Goal: Information Seeking & Learning: Find specific page/section

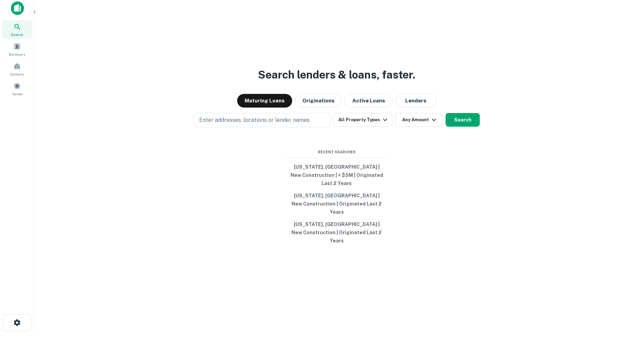
scroll to position [11, 0]
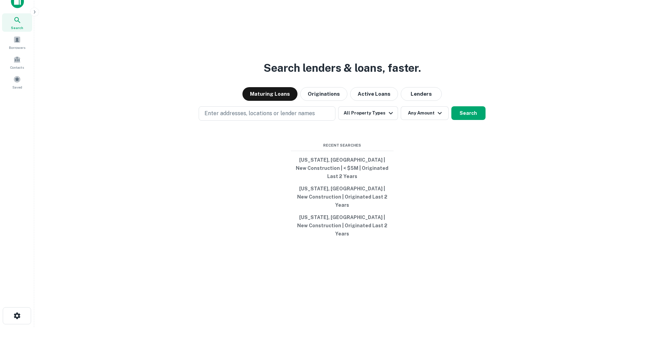
click at [629, 135] on div "Search lenders & loans, faster. Maturing Loans Originations Active Loans Lender…" at bounding box center [342, 174] width 605 height 338
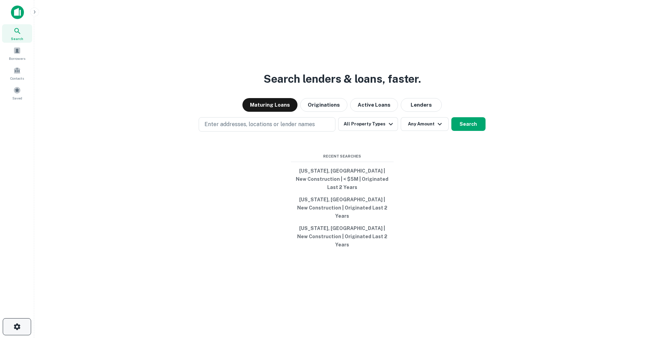
click at [9, 325] on button "button" at bounding box center [17, 326] width 28 height 17
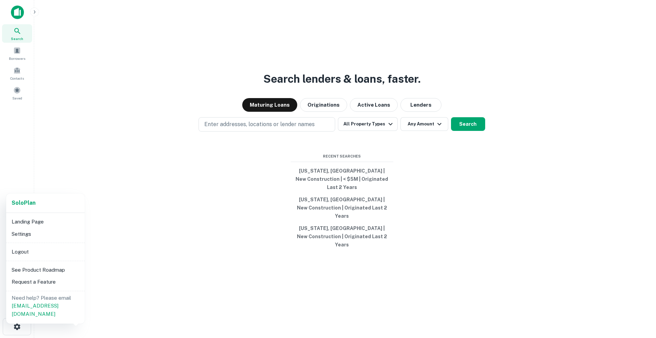
click at [41, 247] on li "Logout" at bounding box center [45, 252] width 73 height 12
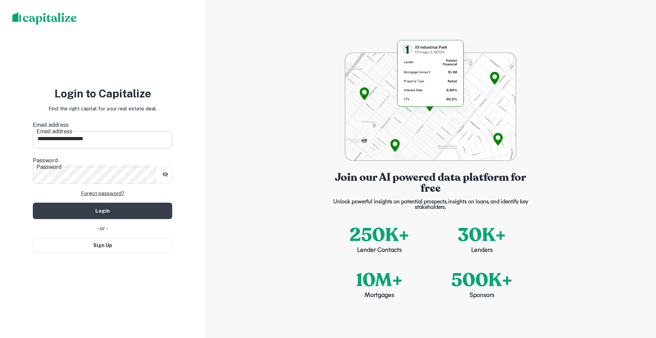
click at [149, 138] on input "**********" at bounding box center [102, 138] width 139 height 19
type input "**********"
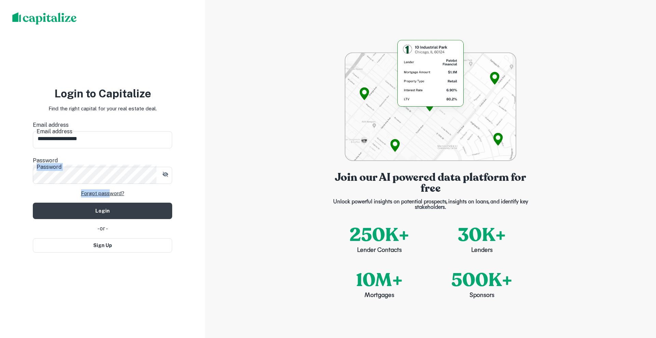
drag, startPoint x: 110, startPoint y: 176, endPoint x: 31, endPoint y: 164, distance: 79.5
click at [31, 164] on div "**********" at bounding box center [102, 169] width 205 height 338
click at [0, 160] on div "**********" at bounding box center [102, 169] width 205 height 338
click at [33, 203] on button "Login" at bounding box center [102, 211] width 139 height 16
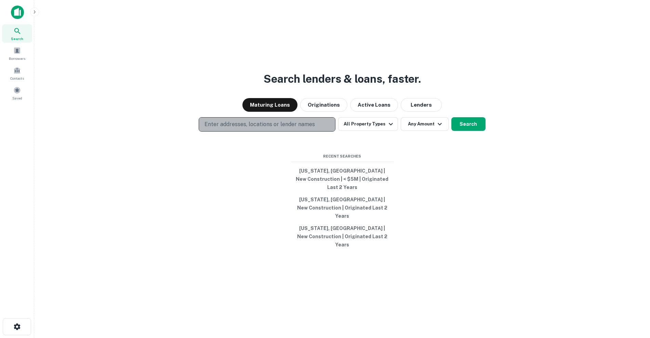
click at [308, 128] on p "Enter addresses, locations or lender names" at bounding box center [259, 124] width 110 height 8
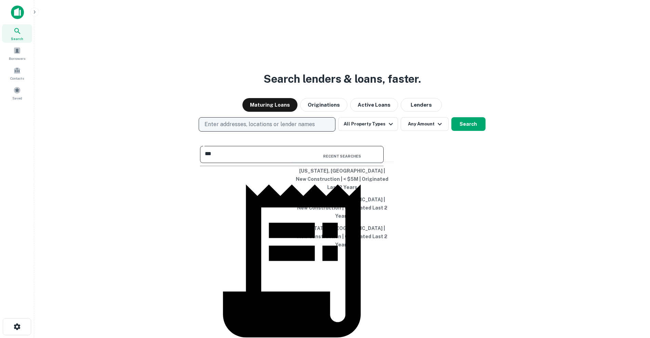
type input "****"
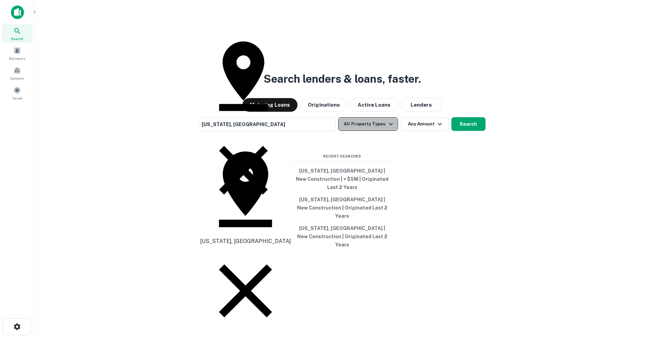
click at [370, 131] on button "All Property Types" at bounding box center [367, 124] width 59 height 14
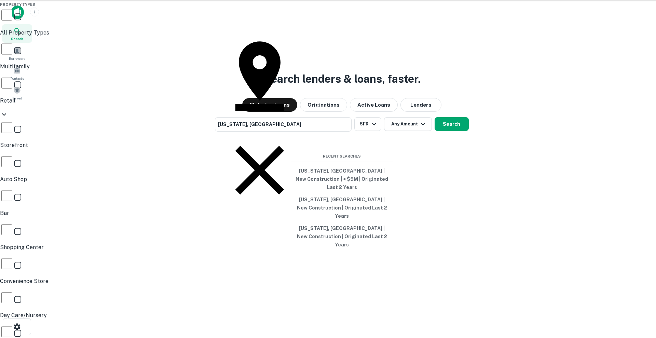
click at [436, 175] on div at bounding box center [328, 169] width 656 height 338
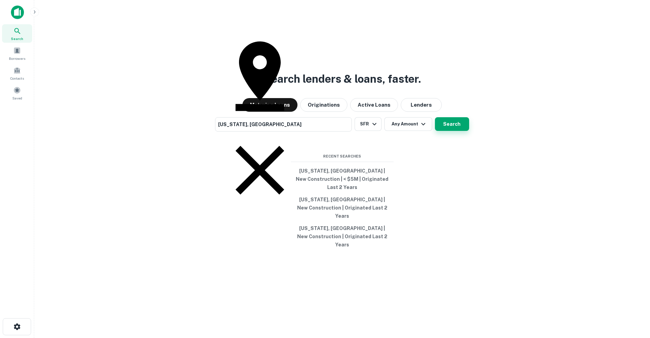
click at [451, 131] on button "Search" at bounding box center [452, 124] width 34 height 14
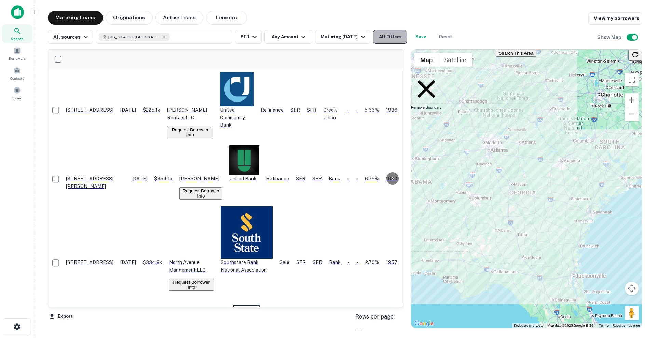
click at [393, 35] on button "All Filters" at bounding box center [390, 37] width 34 height 14
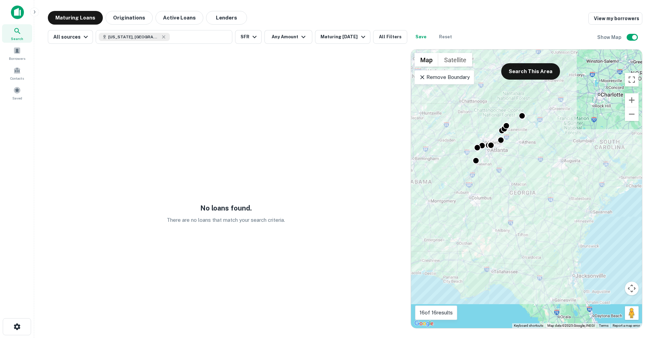
click at [335, 44] on div "No loans found. There are no loans that match your search criteria. ← Move left…" at bounding box center [345, 186] width 595 height 285
click at [332, 39] on div "Maturing [DATE]" at bounding box center [344, 37] width 46 height 8
click at [147, 14] on div at bounding box center [328, 169] width 656 height 338
click at [137, 16] on button "Originations" at bounding box center [129, 18] width 47 height 14
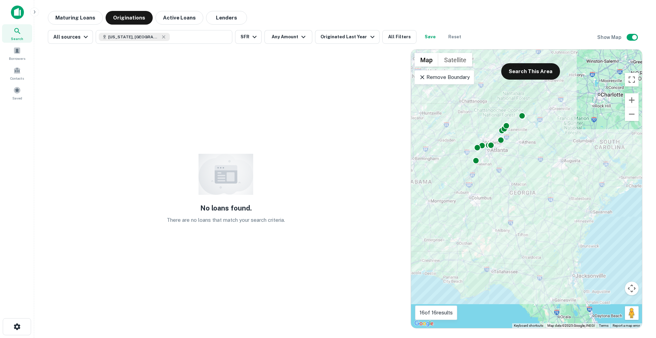
click at [316, 145] on div "No loans found. There are no loans that match your search criteria." at bounding box center [226, 188] width 356 height 279
click at [422, 36] on button "Save" at bounding box center [430, 37] width 22 height 14
click at [293, 36] on button "Any Amount" at bounding box center [289, 37] width 48 height 14
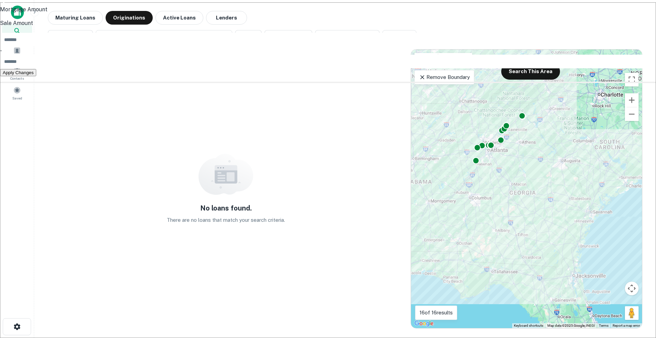
click at [338, 27] on div at bounding box center [328, 169] width 656 height 338
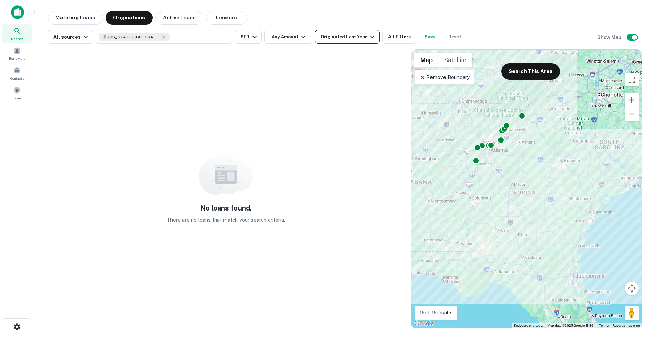
click at [333, 43] on button "Originated Last Year" at bounding box center [347, 37] width 64 height 14
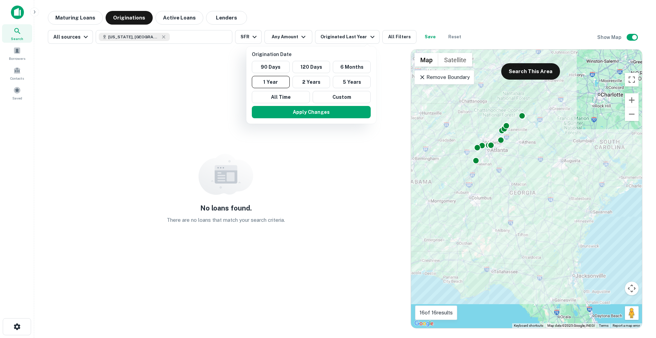
click at [293, 90] on div "90 Days 120 Days 6 Months 1 Year 2 Years 5 Years All Time Custom" at bounding box center [311, 82] width 124 height 42
click at [320, 83] on button "2 Years" at bounding box center [312, 82] width 38 height 12
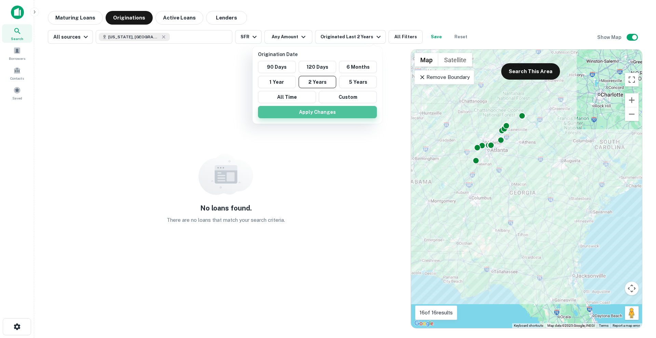
click at [318, 108] on button "Apply Changes" at bounding box center [317, 112] width 119 height 12
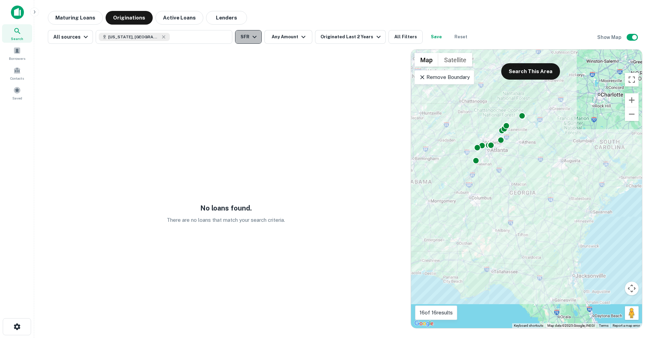
click at [244, 42] on button "SFR" at bounding box center [248, 37] width 27 height 14
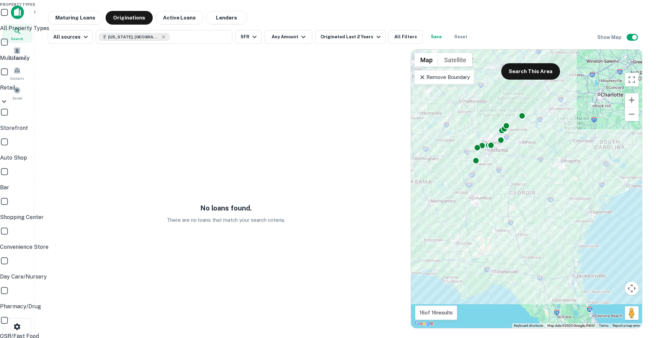
click at [220, 62] on p "Multifamily" at bounding box center [328, 58] width 656 height 8
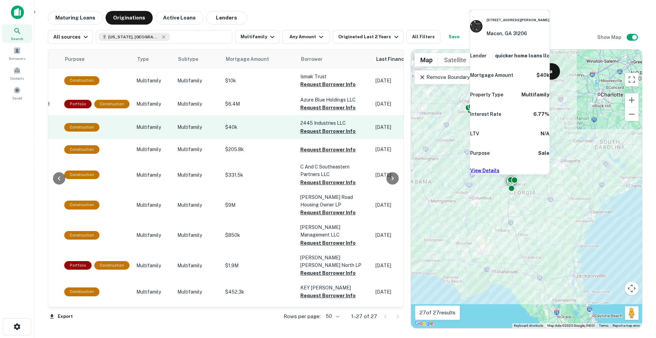
scroll to position [0, 212]
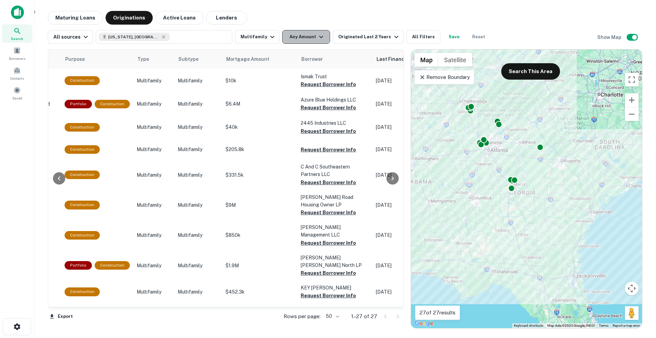
click at [294, 34] on button "Any Amount" at bounding box center [306, 37] width 48 height 14
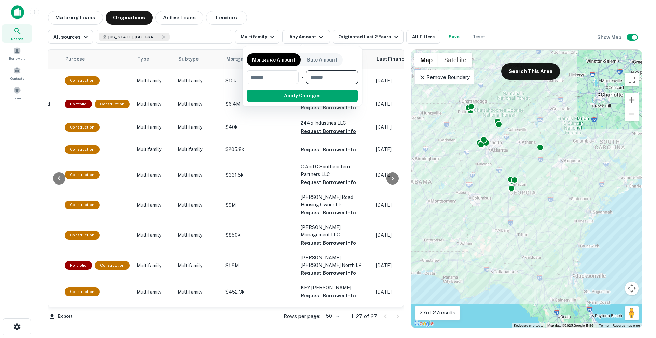
click at [321, 77] on input "number" at bounding box center [329, 77] width 47 height 14
type input "*******"
click at [322, 97] on button "Apply Changes" at bounding box center [312, 96] width 92 height 12
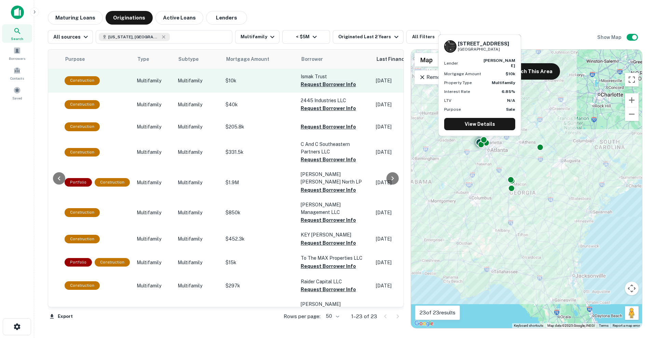
click at [327, 83] on button "Request Borrower Info" at bounding box center [328, 84] width 55 height 8
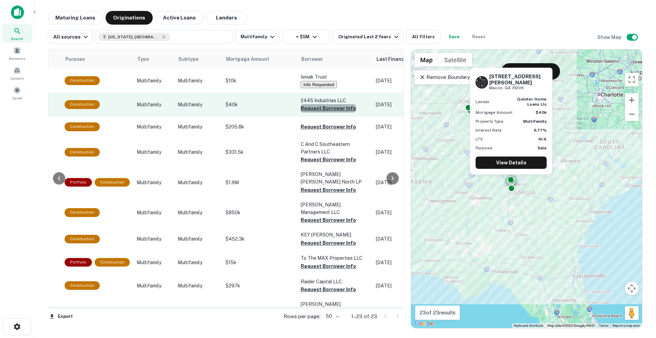
click at [329, 110] on button "Request Borrower Info" at bounding box center [328, 108] width 55 height 8
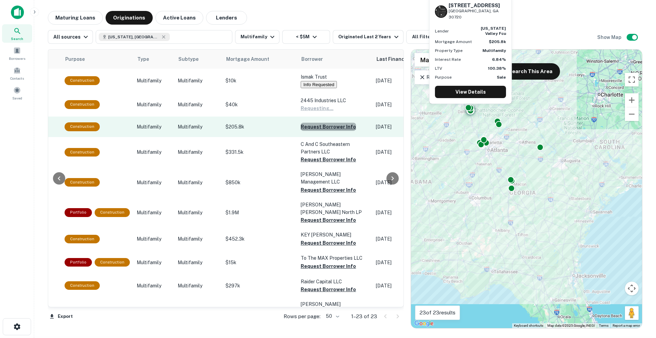
click at [328, 128] on button "Request Borrower Info" at bounding box center [328, 127] width 55 height 8
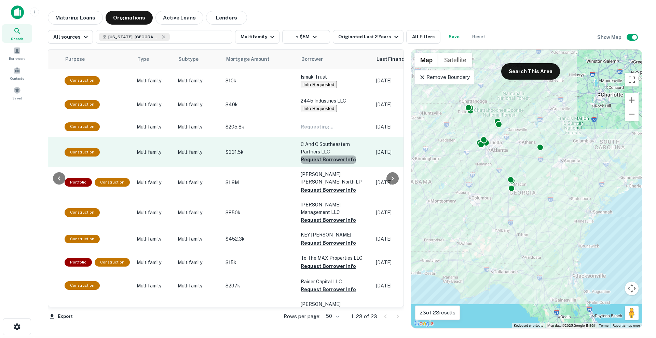
click at [326, 158] on button "Request Borrower Info" at bounding box center [328, 159] width 55 height 8
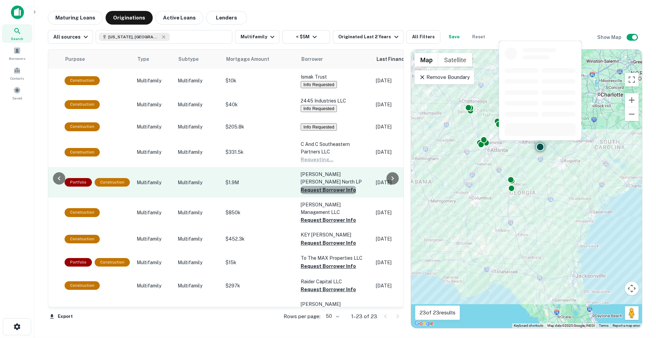
click at [333, 186] on button "Request Borrower Info" at bounding box center [328, 190] width 55 height 8
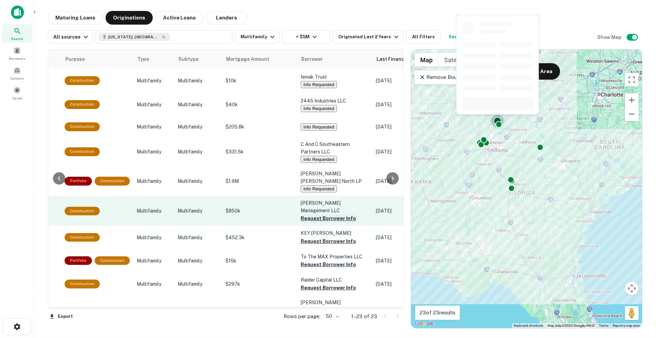
click at [332, 214] on button "Request Borrower Info" at bounding box center [328, 218] width 55 height 8
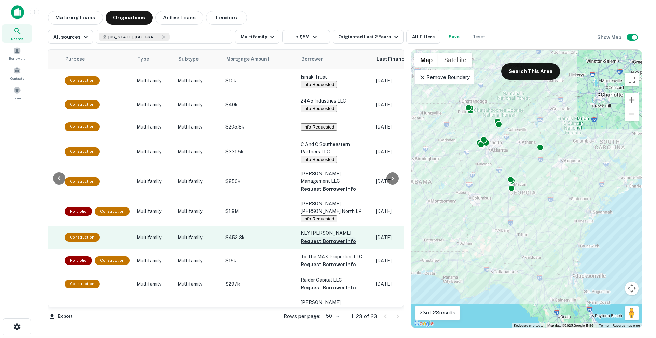
click at [332, 237] on button "Request Borrower Info" at bounding box center [328, 241] width 55 height 8
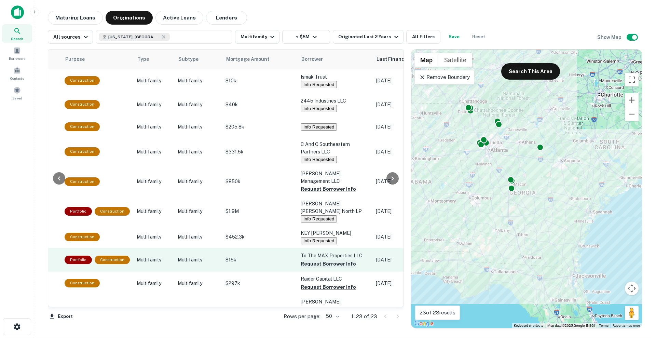
click at [337, 260] on button "Request Borrower Info" at bounding box center [328, 264] width 55 height 8
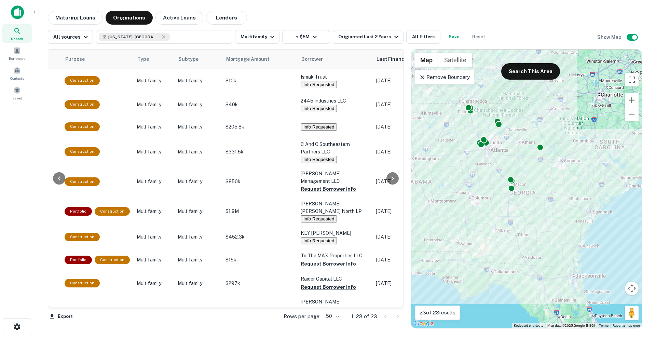
drag, startPoint x: 396, startPoint y: 215, endPoint x: 401, endPoint y: 208, distance: 7.7
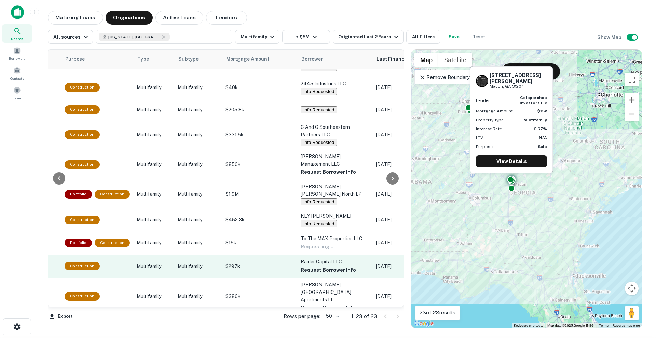
scroll to position [43, 212]
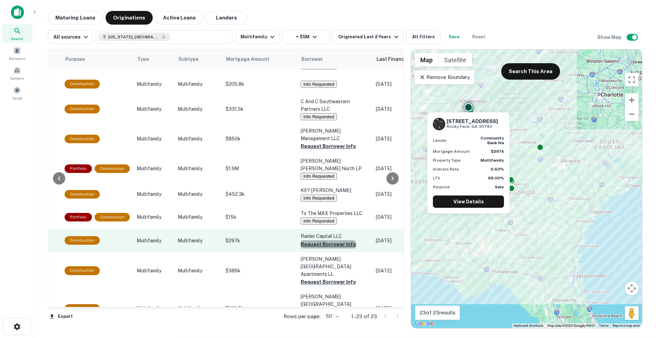
click at [335, 240] on button "Request Borrower Info" at bounding box center [328, 244] width 55 height 8
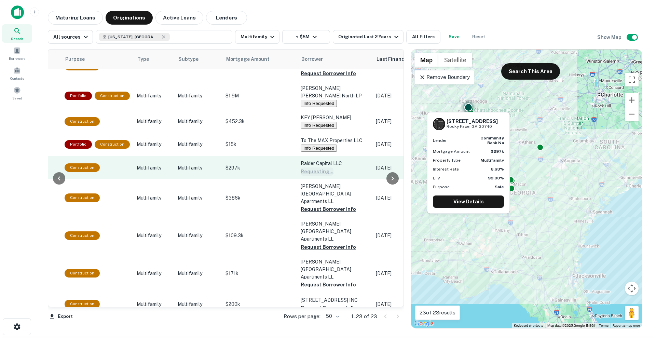
scroll to position [118, 212]
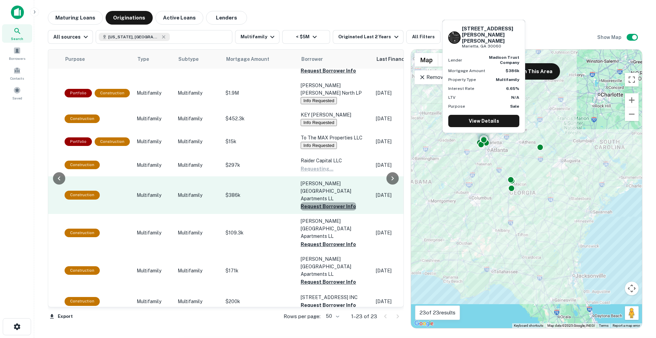
click at [331, 202] on button "Request Borrower Info" at bounding box center [328, 206] width 55 height 8
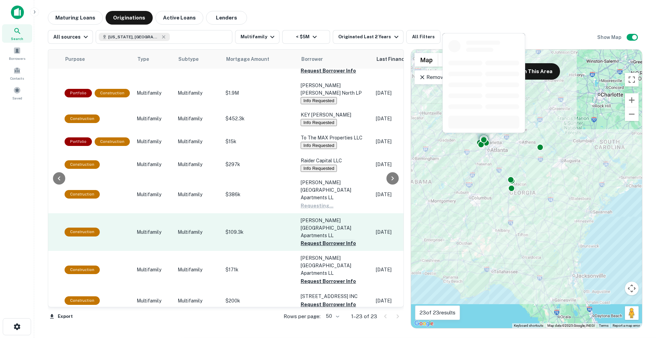
click at [335, 239] on button "Request Borrower Info" at bounding box center [328, 243] width 55 height 8
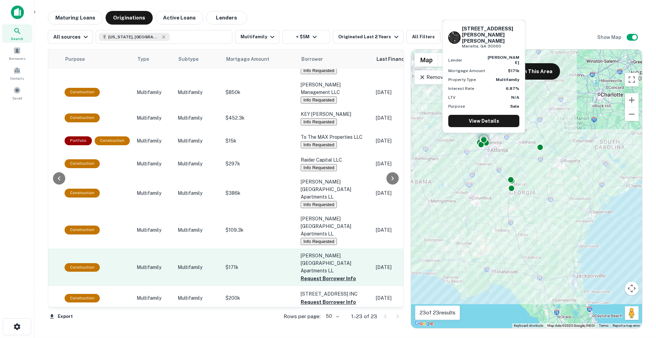
click at [341, 255] on td "[PERSON_NAME][GEOGRAPHIC_DATA] Apartments LL Request Borrower Info" at bounding box center [334, 267] width 75 height 38
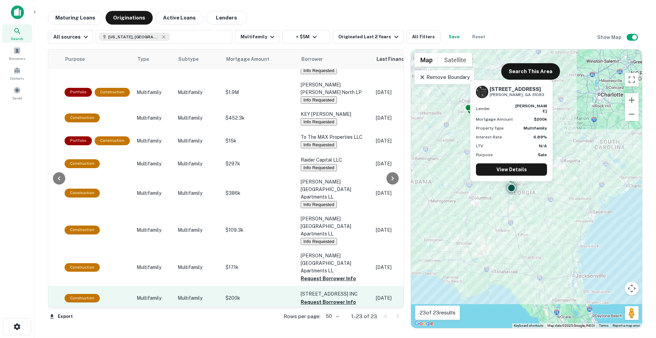
click at [334, 286] on td "2100 Elberta Road INC Request Borrower Info" at bounding box center [334, 298] width 75 height 24
click at [335, 298] on button "Request Borrower Info" at bounding box center [328, 302] width 55 height 8
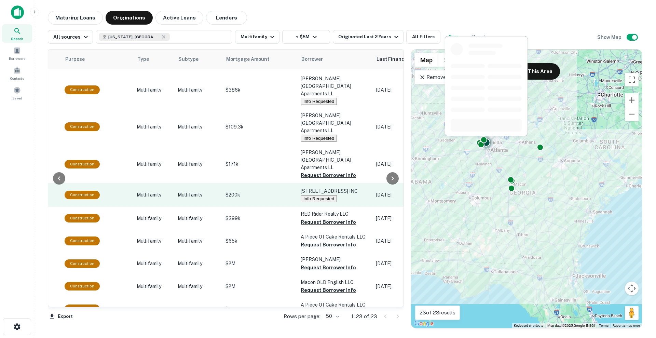
scroll to position [223, 212]
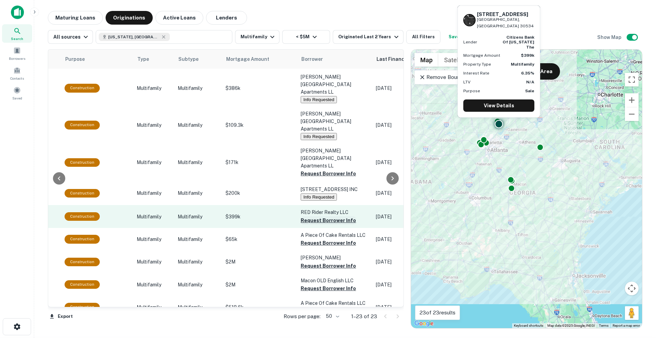
click at [334, 216] on button "Request Borrower Info" at bounding box center [328, 220] width 55 height 8
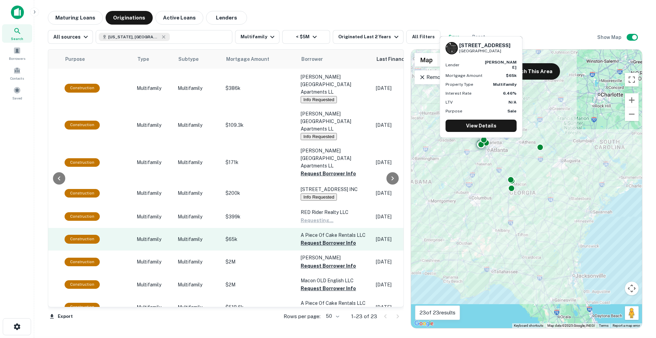
click at [330, 239] on button "Request Borrower Info" at bounding box center [328, 243] width 55 height 8
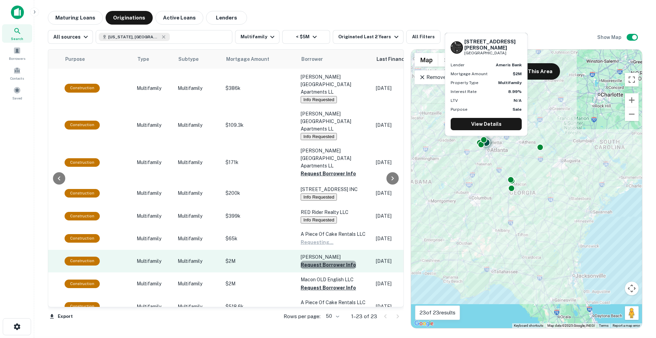
click at [325, 261] on button "Request Borrower Info" at bounding box center [328, 265] width 55 height 8
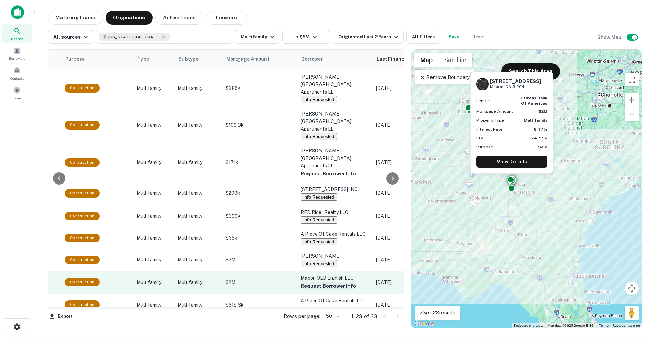
click at [322, 282] on button "Request Borrower Info" at bounding box center [328, 286] width 55 height 8
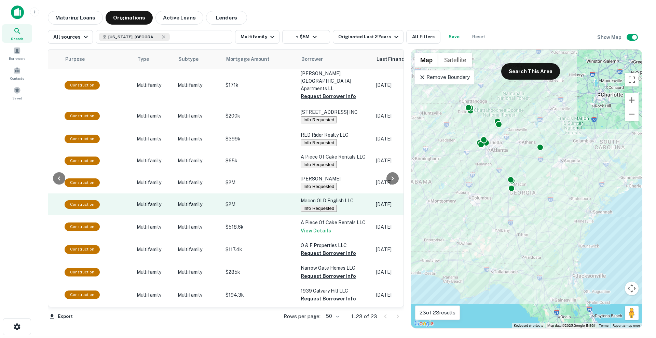
scroll to position [303, 212]
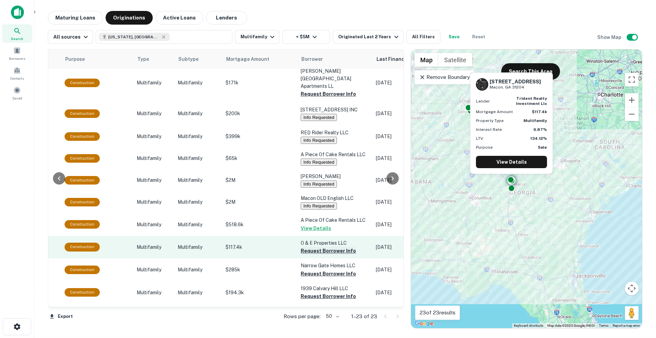
click at [329, 247] on button "Request Borrower Info" at bounding box center [328, 251] width 55 height 8
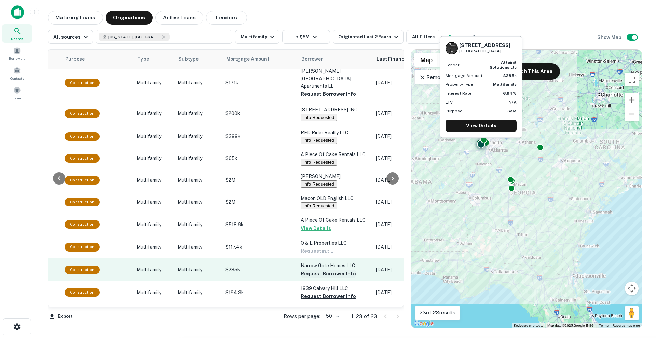
click at [331, 270] on button "Request Borrower Info" at bounding box center [328, 274] width 55 height 8
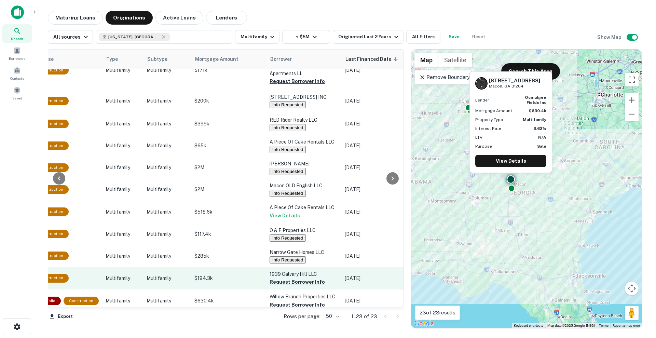
scroll to position [315, 243]
click at [314, 278] on button "Request Borrower Info" at bounding box center [297, 282] width 55 height 8
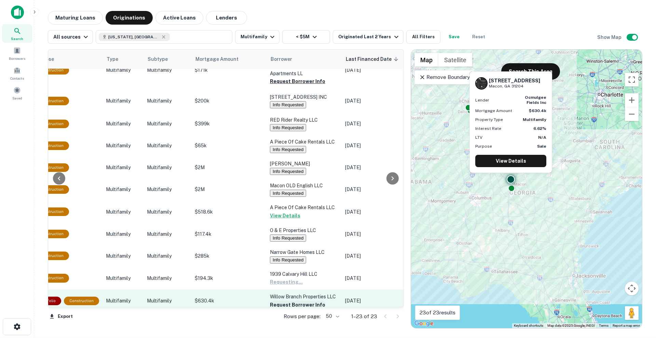
click at [308, 301] on button "Request Borrower Info" at bounding box center [297, 305] width 55 height 8
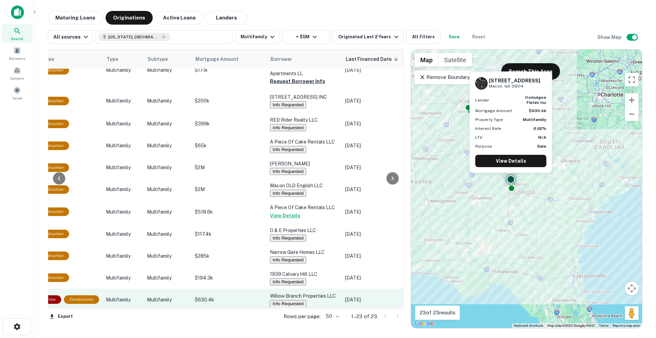
scroll to position [336, 243]
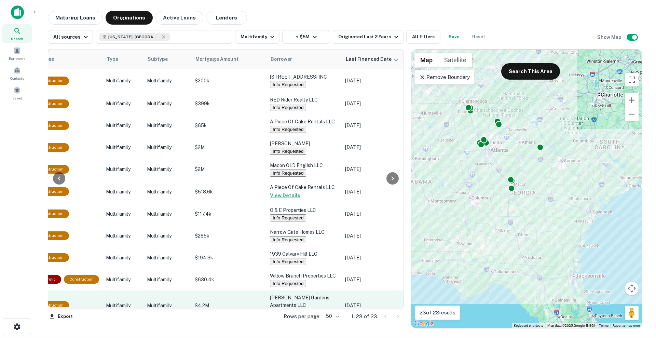
click at [307, 309] on button "Request Borrower Info" at bounding box center [297, 313] width 55 height 8
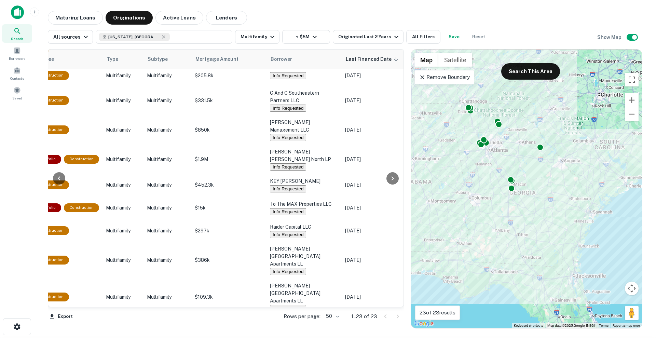
scroll to position [0, 243]
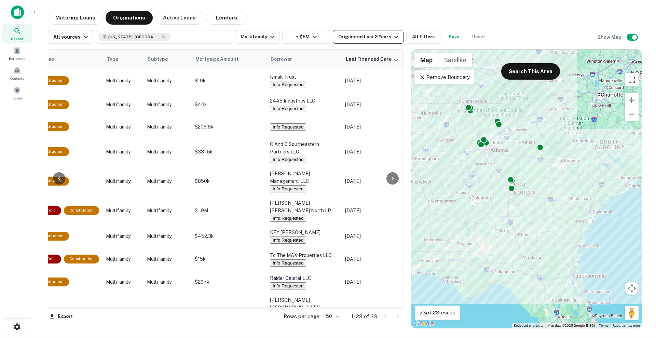
click at [348, 37] on div "Originated Last 2 Years" at bounding box center [369, 37] width 62 height 8
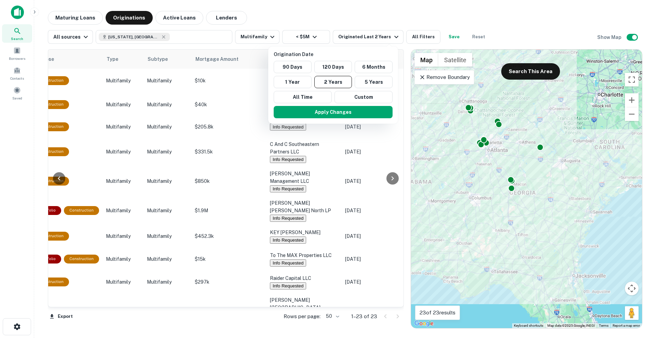
click at [253, 35] on div at bounding box center [328, 169] width 656 height 338
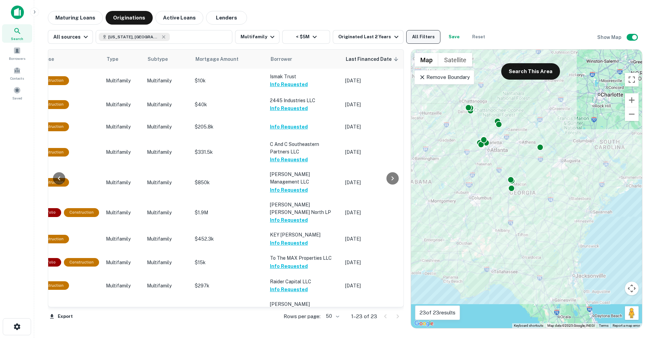
click at [418, 35] on button "All Filters" at bounding box center [423, 37] width 34 height 14
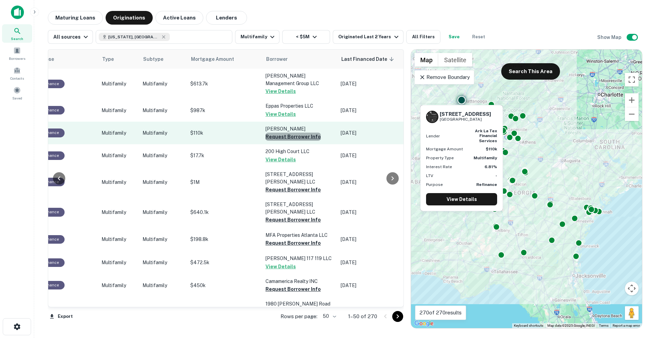
click at [296, 136] on button "Request Borrower Info" at bounding box center [293, 137] width 55 height 8
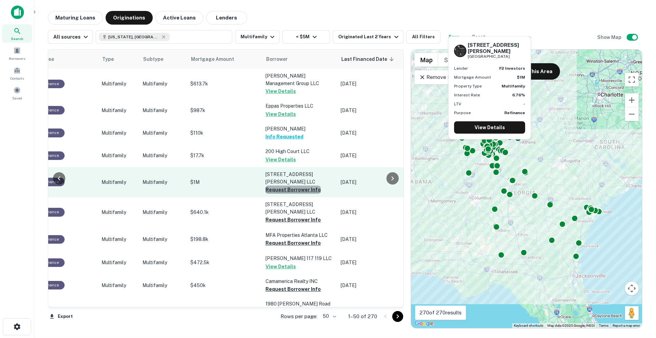
click at [296, 186] on button "Request Borrower Info" at bounding box center [293, 190] width 55 height 8
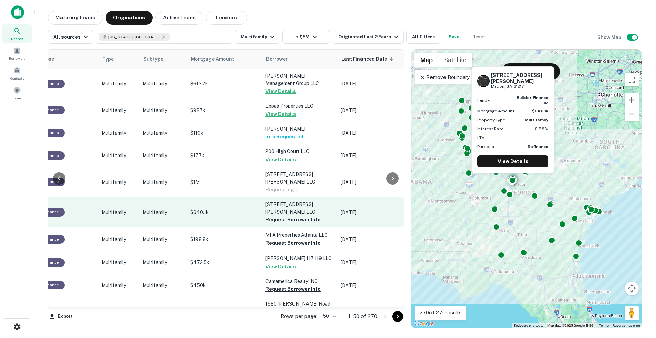
click at [296, 201] on p "[STREET_ADDRESS][PERSON_NAME] LLC" at bounding box center [300, 208] width 68 height 15
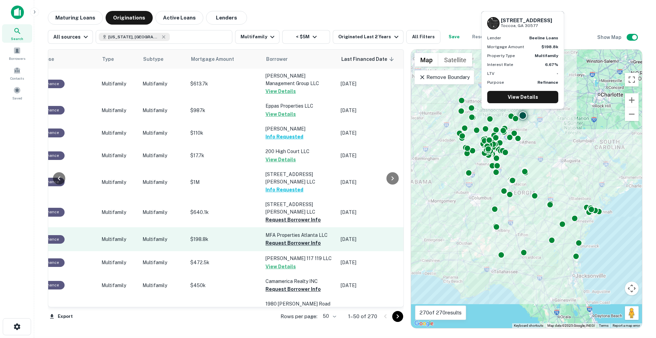
click at [299, 239] on button "Request Borrower Info" at bounding box center [293, 243] width 55 height 8
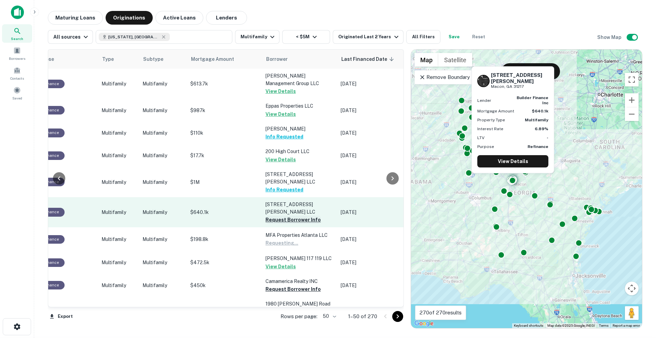
click at [297, 216] on button "Request Borrower Info" at bounding box center [293, 220] width 55 height 8
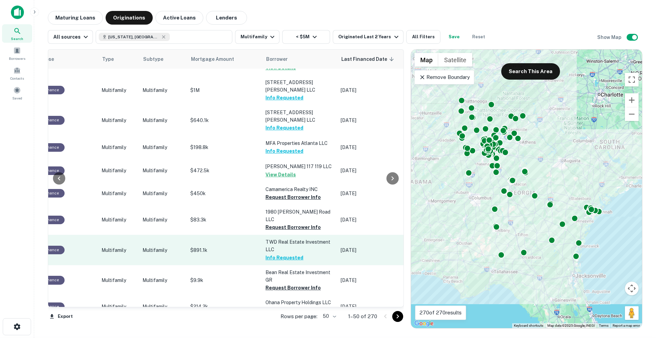
scroll to position [93, 243]
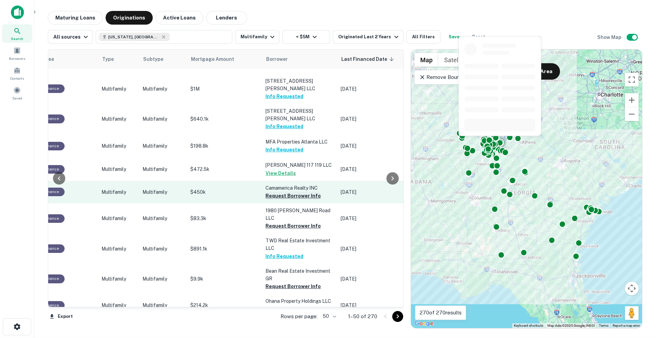
click at [302, 192] on button "Request Borrower Info" at bounding box center [293, 196] width 55 height 8
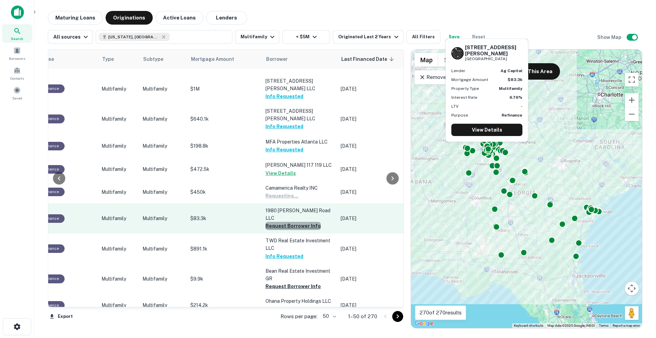
click at [301, 222] on button "Request Borrower Info" at bounding box center [293, 226] width 55 height 8
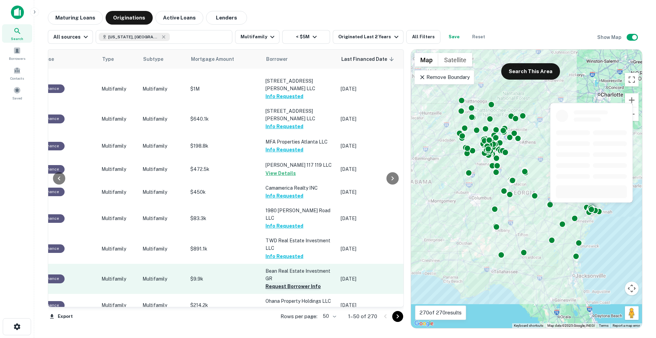
click at [291, 282] on button "Request Borrower Info" at bounding box center [293, 286] width 55 height 8
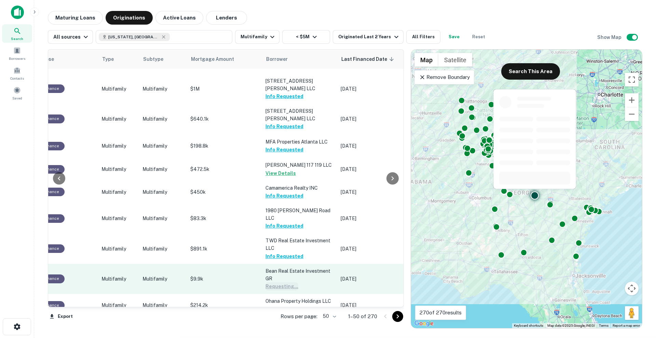
scroll to position [155, 243]
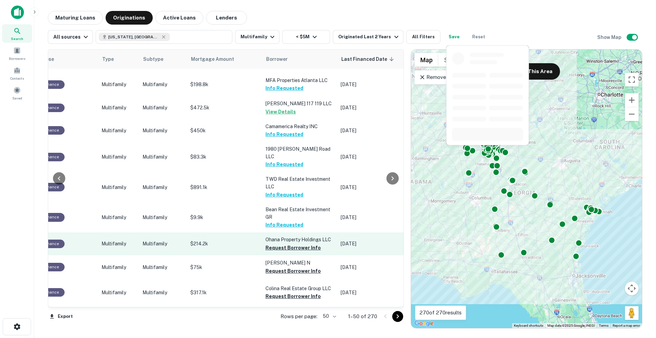
click at [293, 232] on td "Ohana Property Holdings LLC Request Borrower Info" at bounding box center [299, 243] width 75 height 23
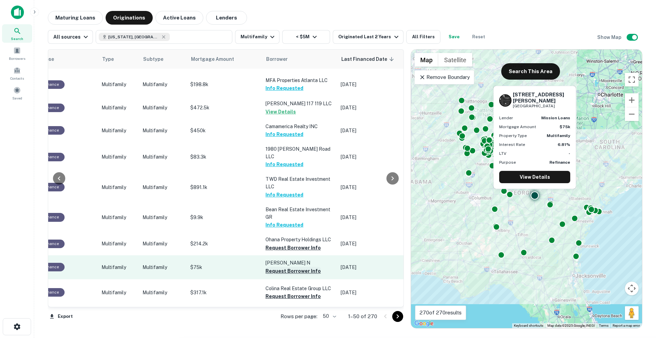
click at [291, 267] on button "Request Borrower Info" at bounding box center [293, 271] width 55 height 8
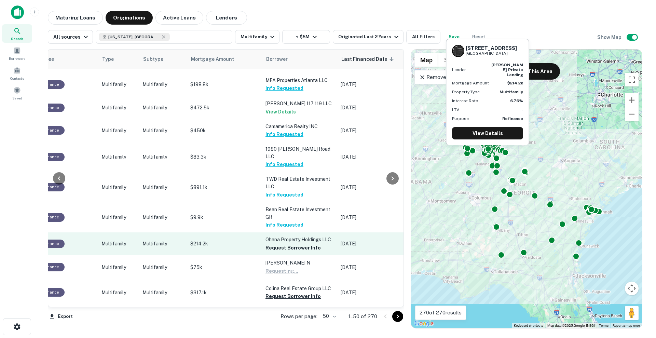
click at [298, 236] on p "Ohana Property Holdings LLC" at bounding box center [300, 240] width 68 height 8
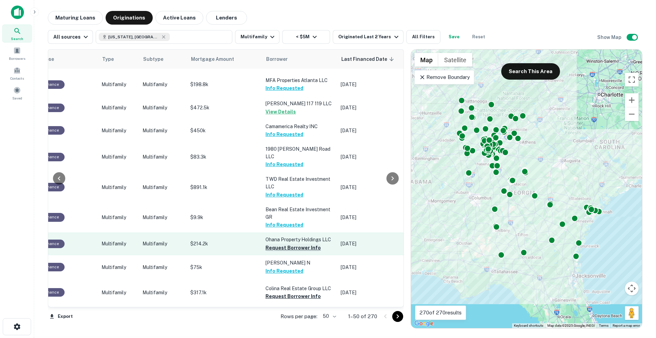
click at [295, 244] on button "Request Borrower Info" at bounding box center [293, 248] width 55 height 8
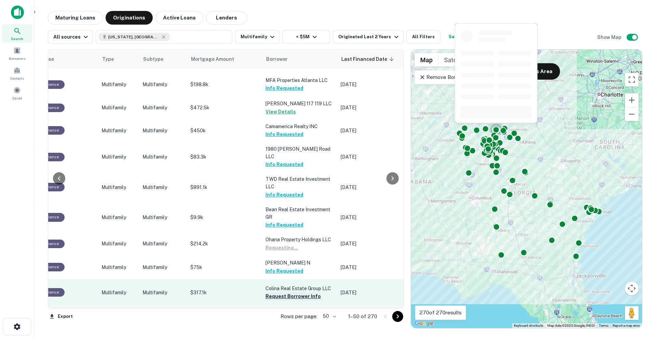
click at [294, 292] on button "Request Borrower Info" at bounding box center [293, 296] width 55 height 8
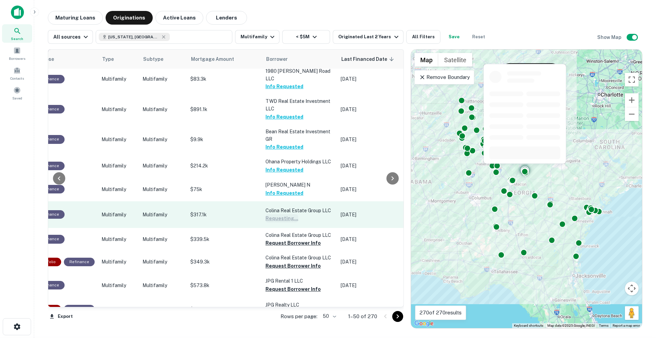
scroll to position [233, 243]
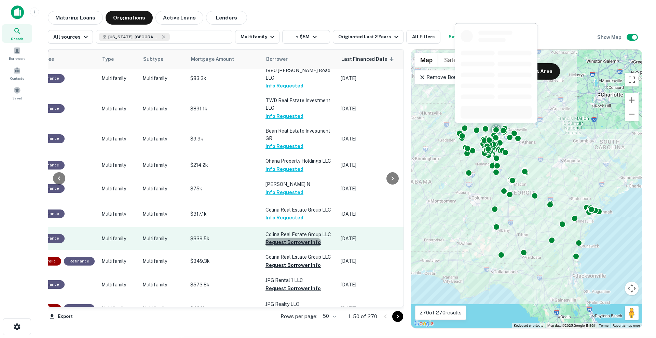
click at [298, 238] on button "Request Borrower Info" at bounding box center [293, 242] width 55 height 8
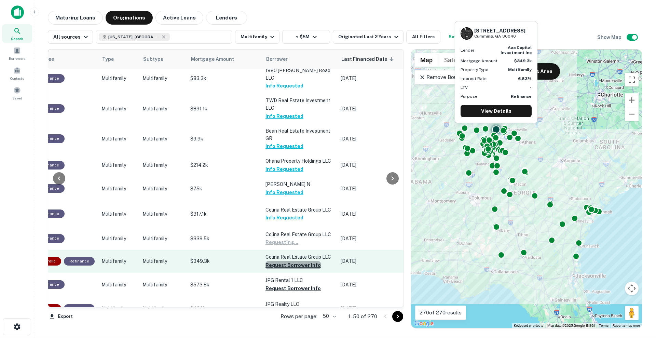
click at [297, 261] on button "Request Borrower Info" at bounding box center [293, 265] width 55 height 8
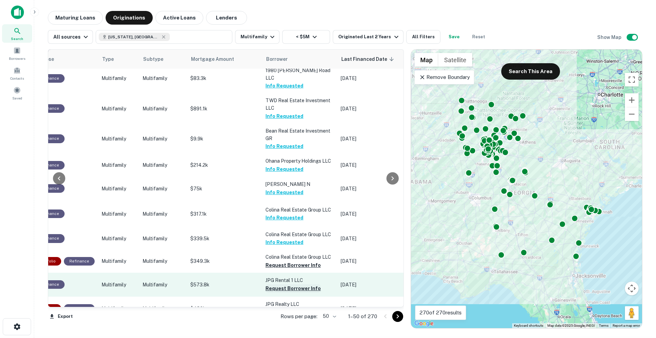
click at [291, 284] on button "Request Borrower Info" at bounding box center [293, 288] width 55 height 8
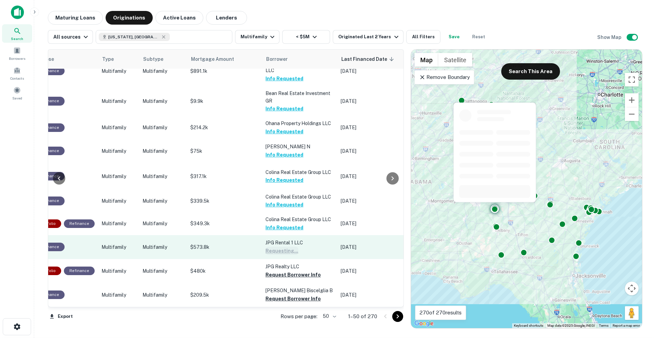
scroll to position [280, 243]
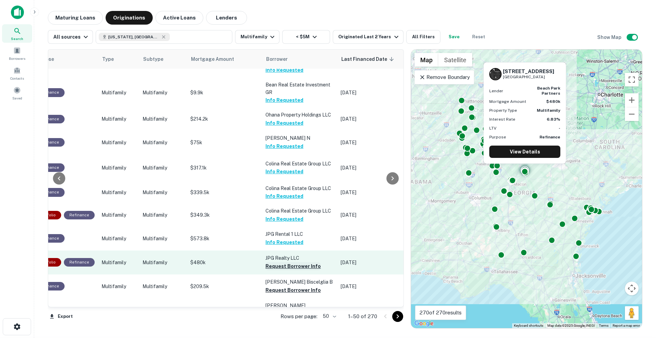
click at [291, 262] on button "Request Borrower Info" at bounding box center [293, 266] width 55 height 8
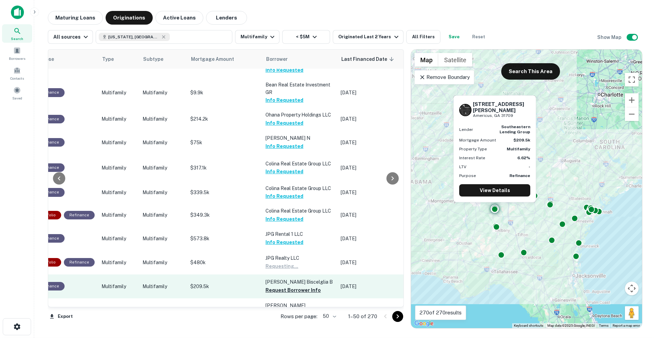
click at [289, 278] on p "[PERSON_NAME] Biscelglia B" at bounding box center [300, 282] width 68 height 8
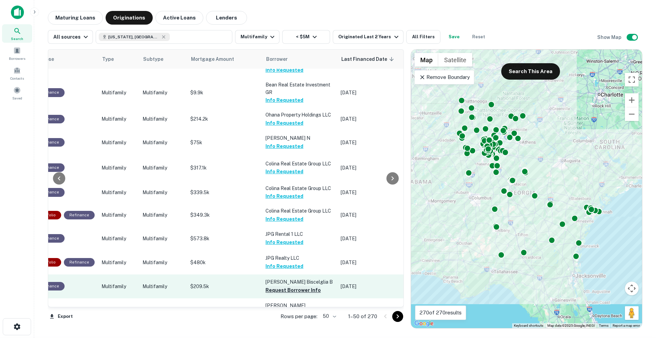
click at [284, 286] on button "Request Borrower Info" at bounding box center [293, 290] width 55 height 8
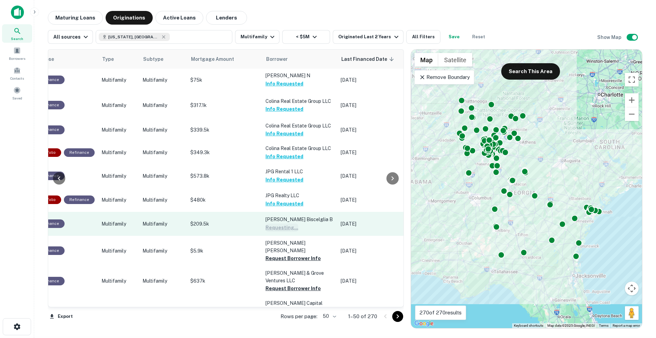
scroll to position [343, 243]
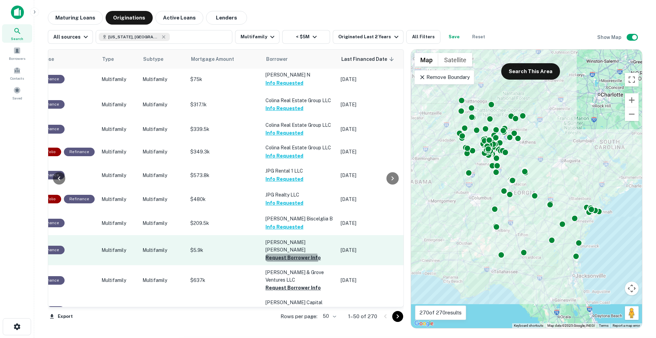
click at [285, 254] on button "Request Borrower Info" at bounding box center [293, 258] width 55 height 8
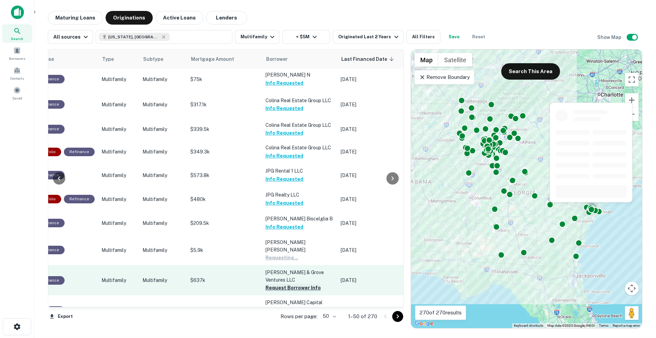
click at [285, 284] on button "Request Borrower Info" at bounding box center [293, 288] width 55 height 8
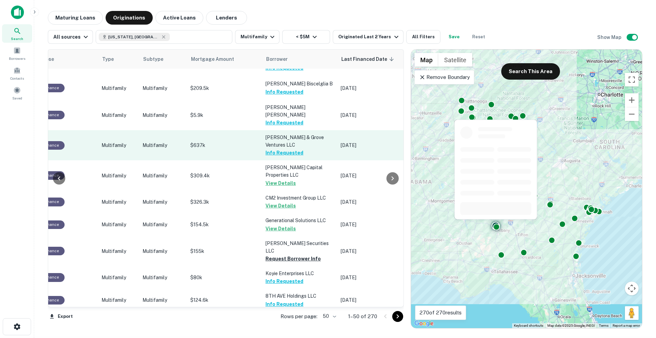
scroll to position [478, 243]
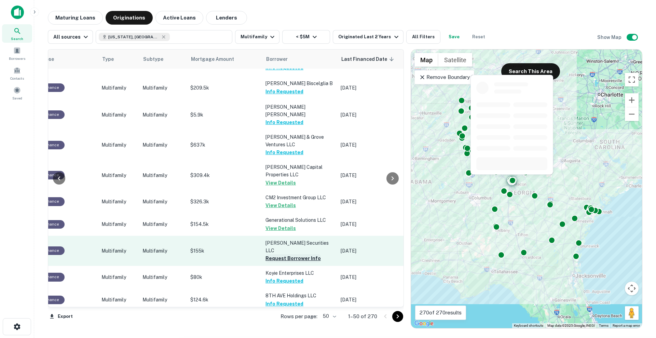
click at [289, 254] on button "Request Borrower Info" at bounding box center [293, 258] width 55 height 8
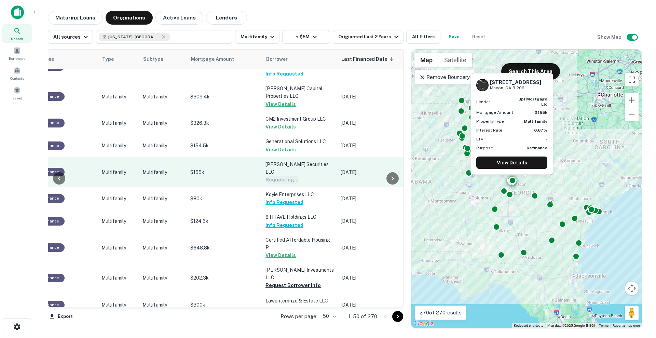
scroll to position [562, 243]
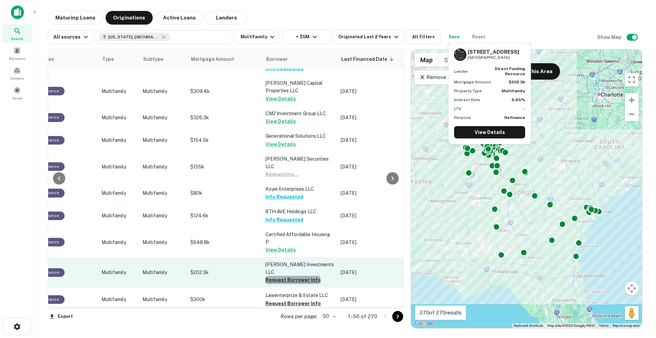
click at [288, 276] on button "Request Borrower Info" at bounding box center [293, 280] width 55 height 8
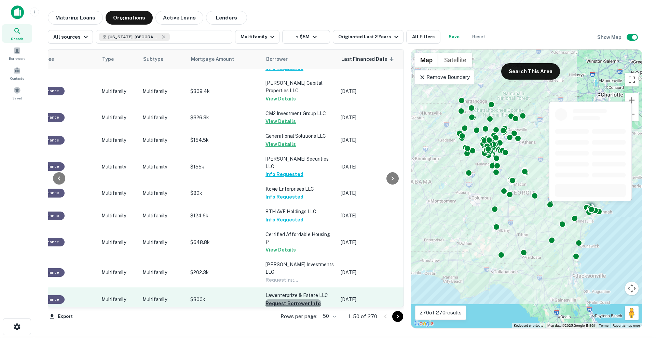
click at [289, 299] on button "Request Borrower Info" at bounding box center [293, 303] width 55 height 8
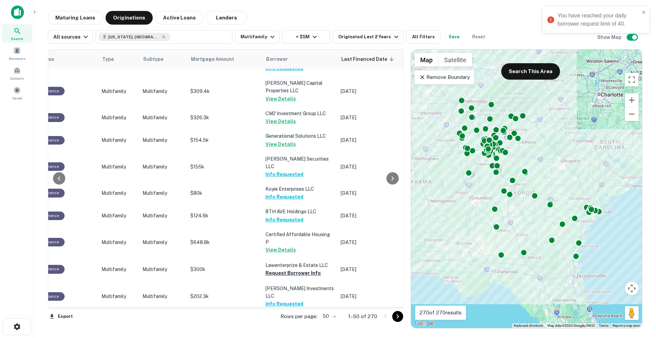
click at [287, 323] on button "Request Borrower Info" at bounding box center [293, 327] width 55 height 8
